Goal: Navigation & Orientation: Find specific page/section

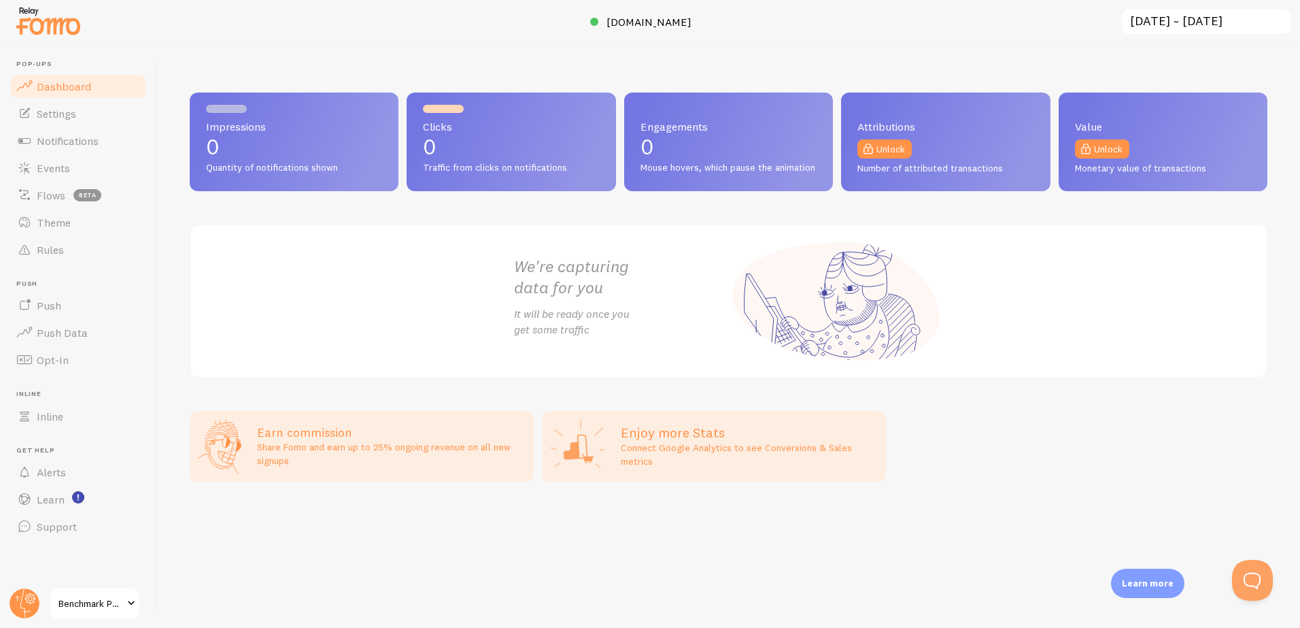
click at [81, 84] on span "Dashboard" at bounding box center [64, 87] width 54 height 14
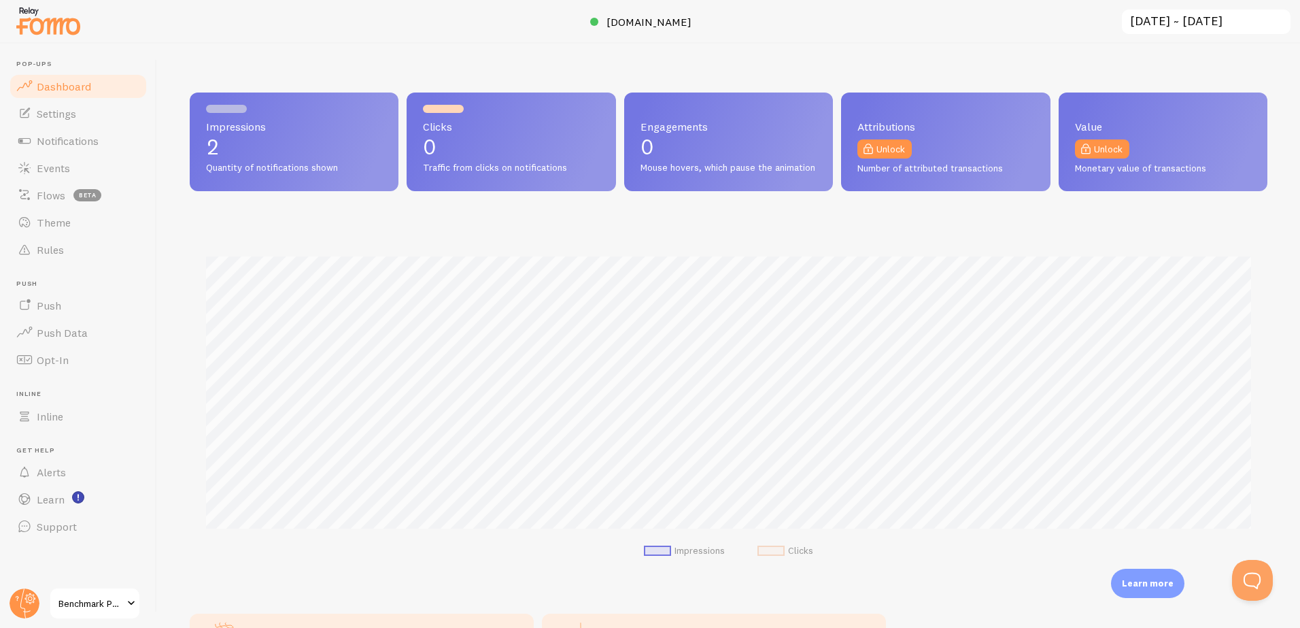
scroll to position [357, 1078]
click at [216, 165] on span "Quantity of notifications shown" at bounding box center [294, 168] width 176 height 12
click at [95, 142] on span "Notifications" at bounding box center [68, 141] width 62 height 14
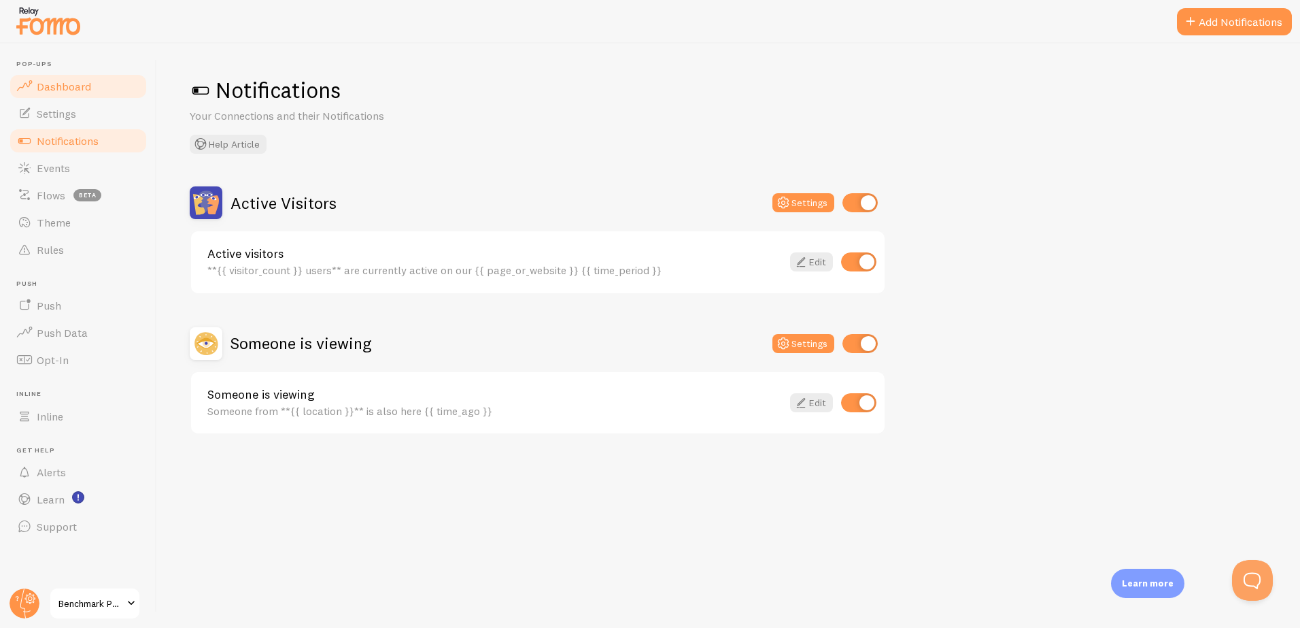
click at [71, 88] on span "Dashboard" at bounding box center [64, 87] width 54 height 14
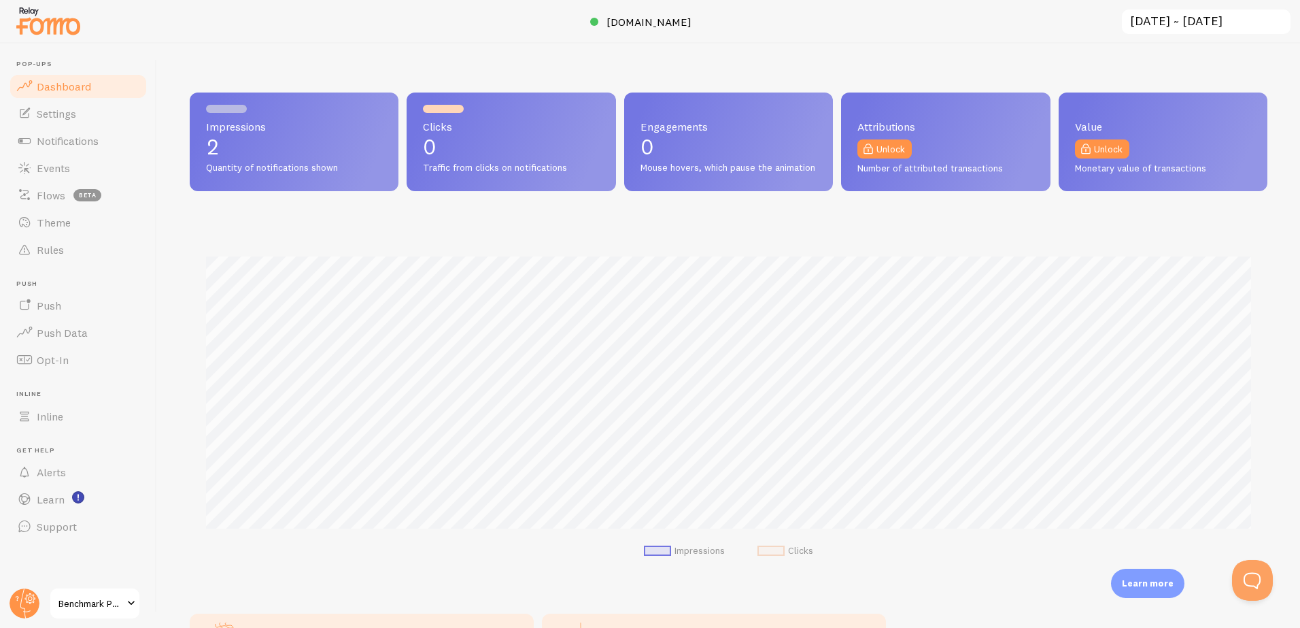
scroll to position [357, 1078]
click at [275, 143] on p "2" at bounding box center [294, 147] width 176 height 22
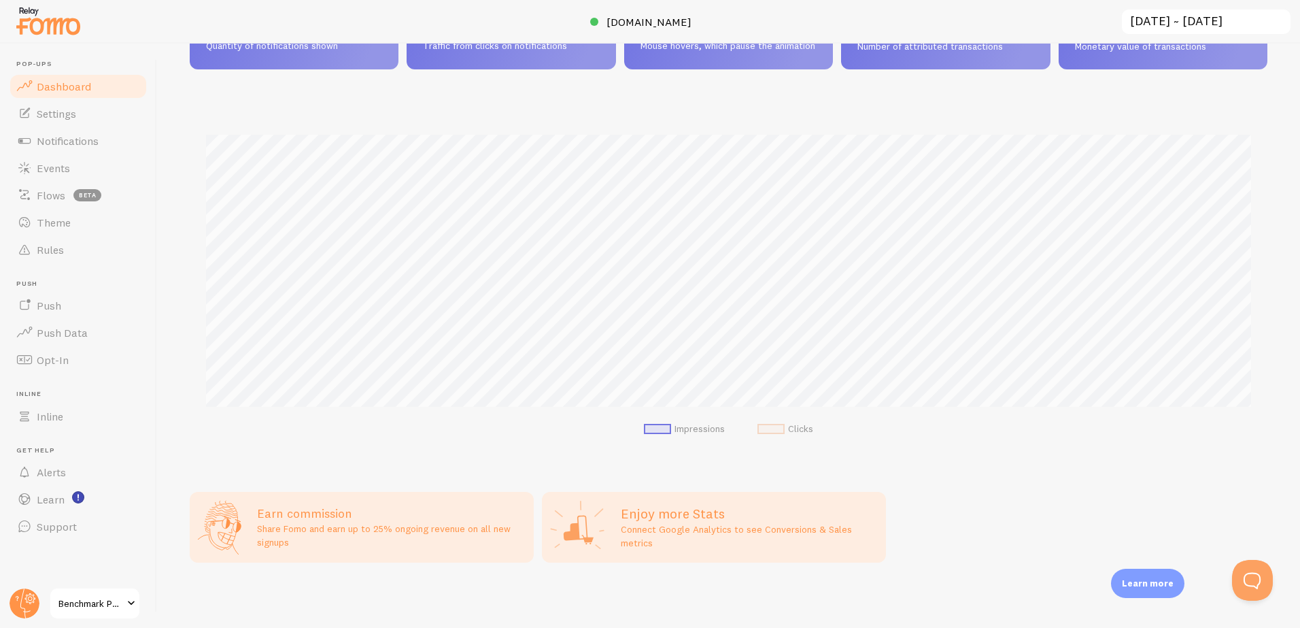
scroll to position [0, 0]
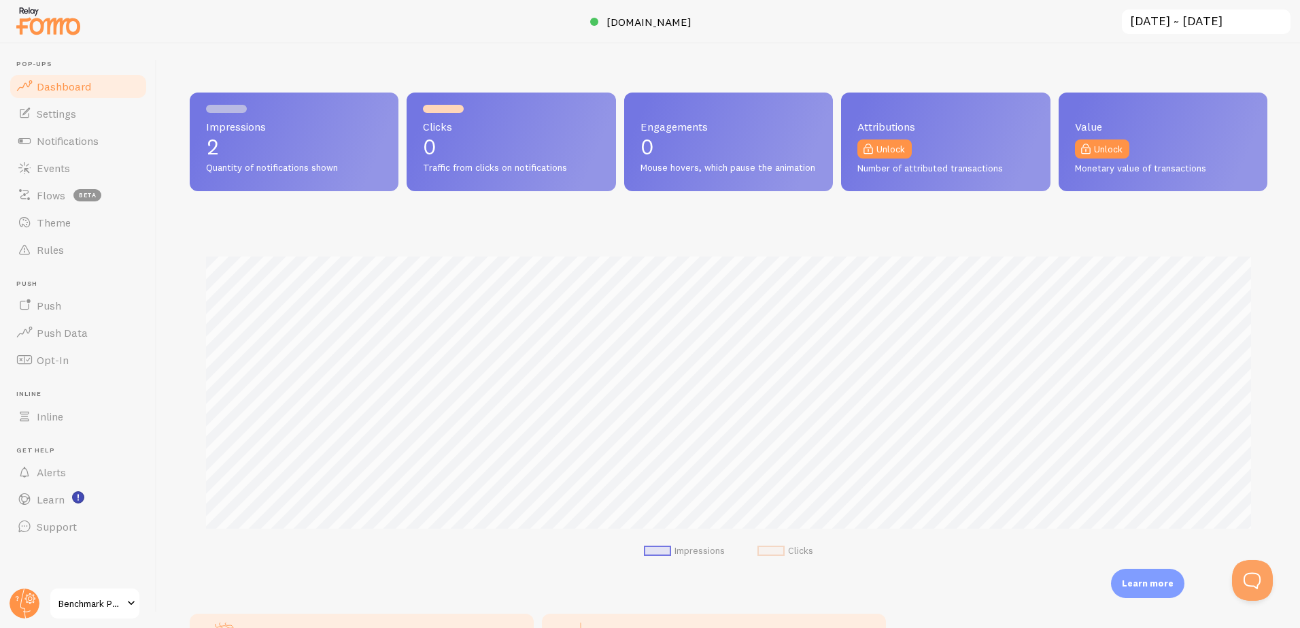
click at [117, 607] on span "Benchmark Psychology" at bounding box center [90, 603] width 65 height 16
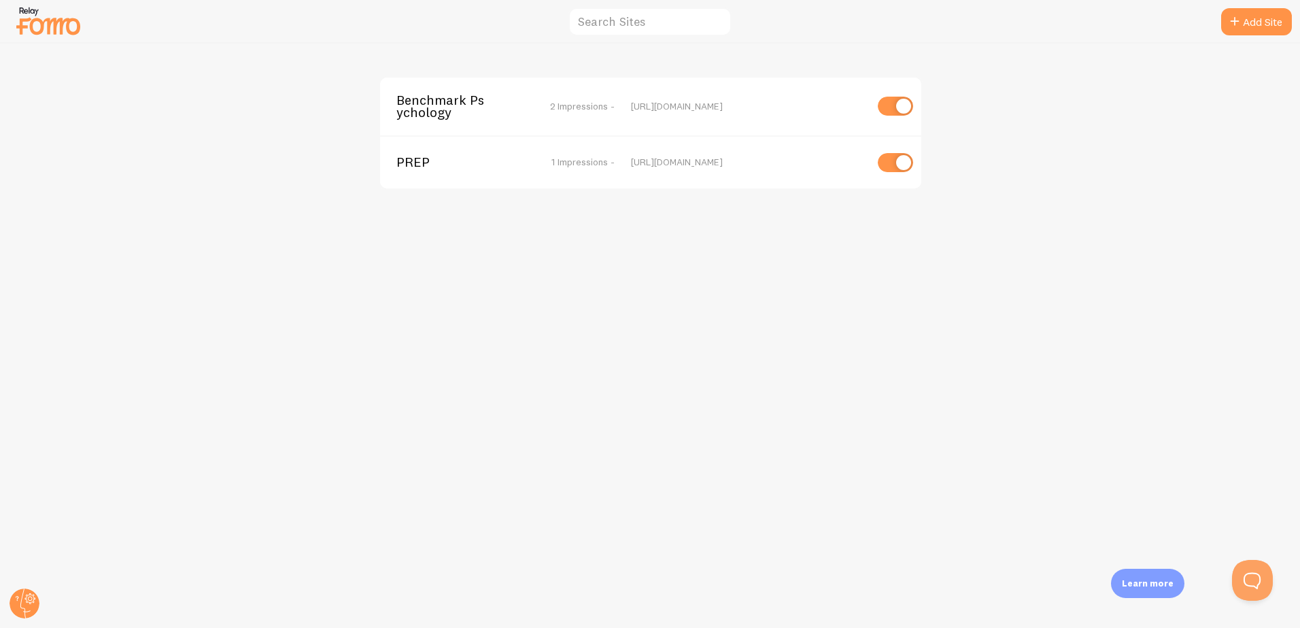
click at [432, 163] on span "PREP" at bounding box center [450, 162] width 109 height 12
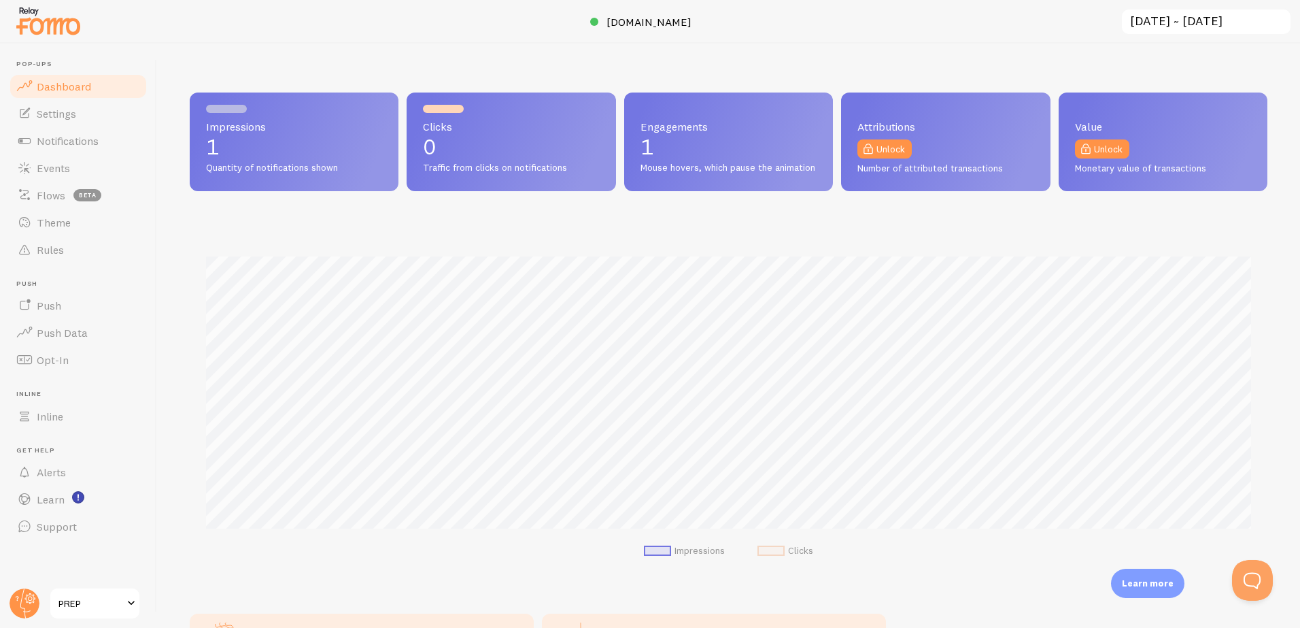
scroll to position [357, 1078]
click at [111, 601] on span "PREP" at bounding box center [90, 603] width 65 height 16
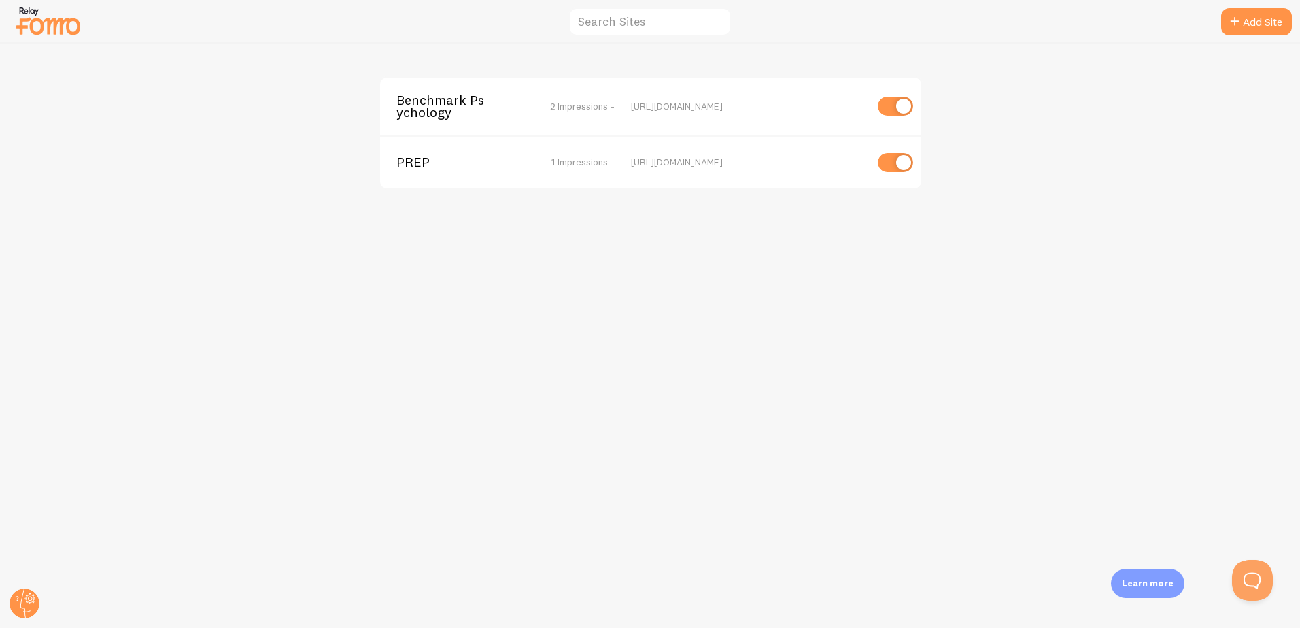
click at [503, 105] on span "Benchmark Psychology" at bounding box center [450, 106] width 109 height 25
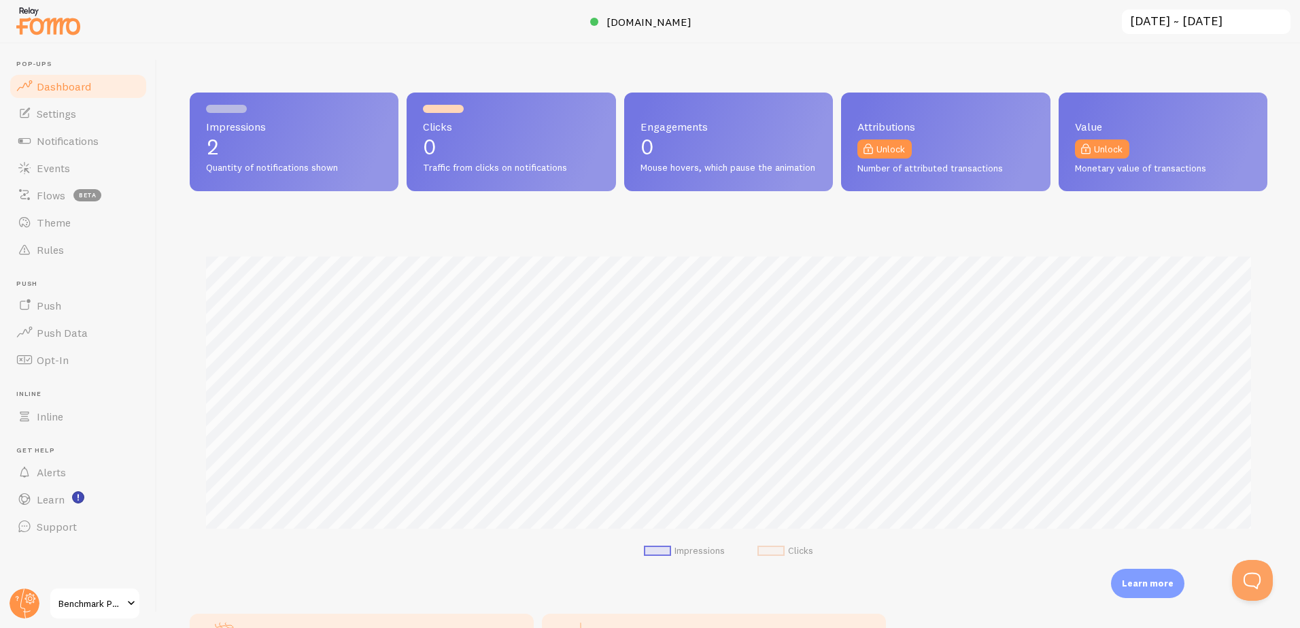
scroll to position [357, 1078]
